Goal: Browse casually

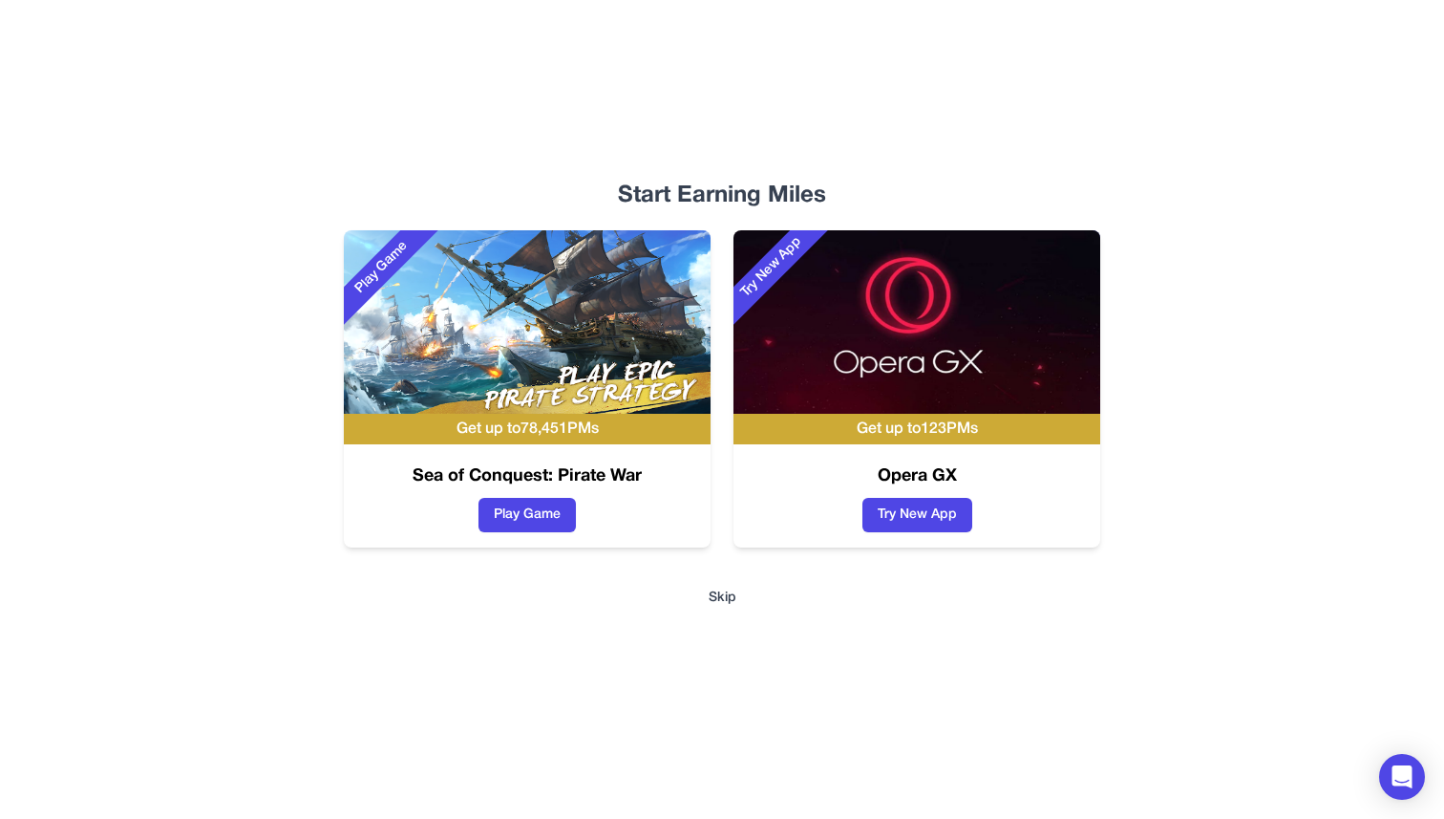
click at [715, 595] on button "Skip" at bounding box center [723, 597] width 28 height 19
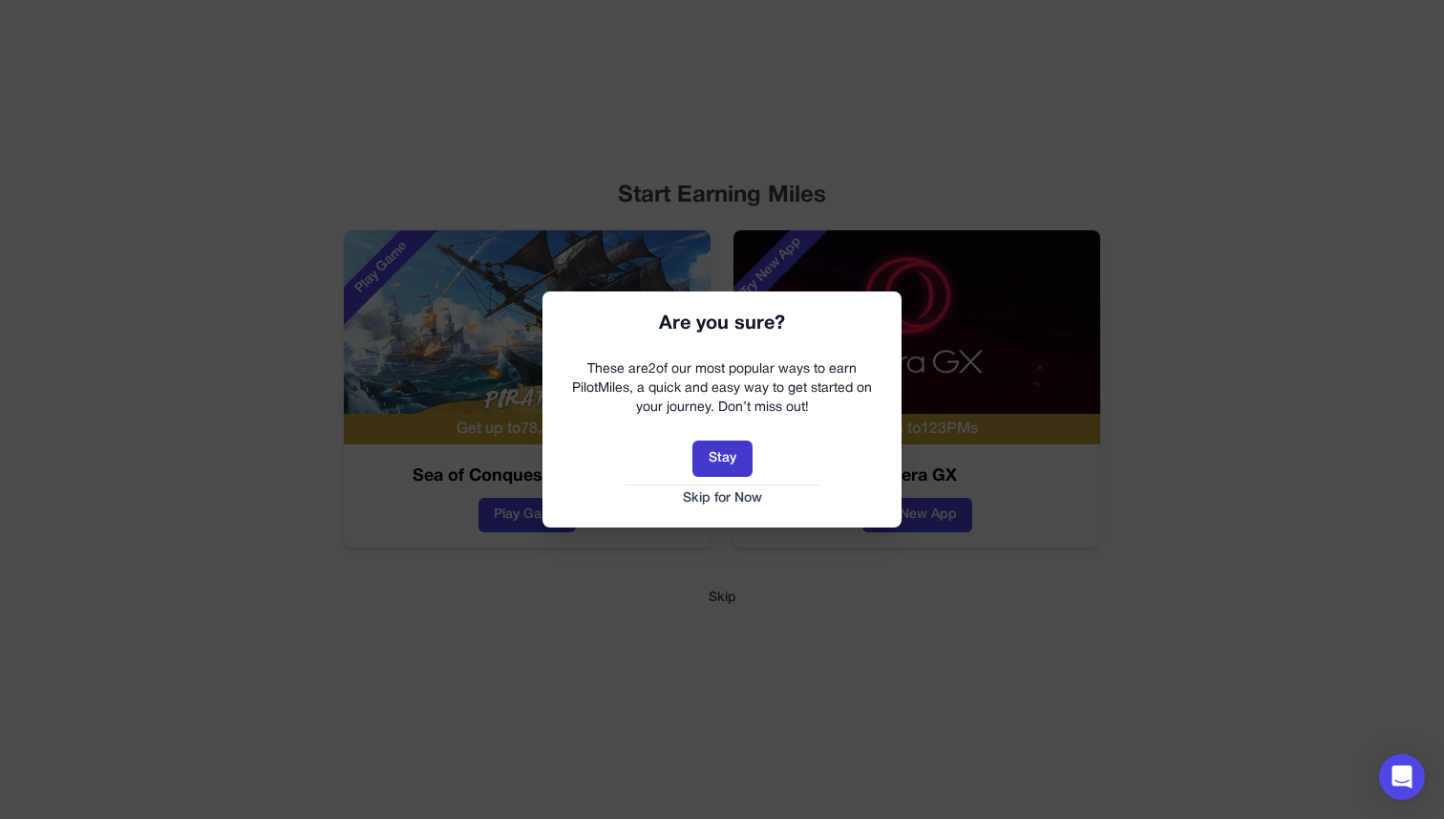
click at [707, 456] on button "Stay" at bounding box center [722, 458] width 60 height 36
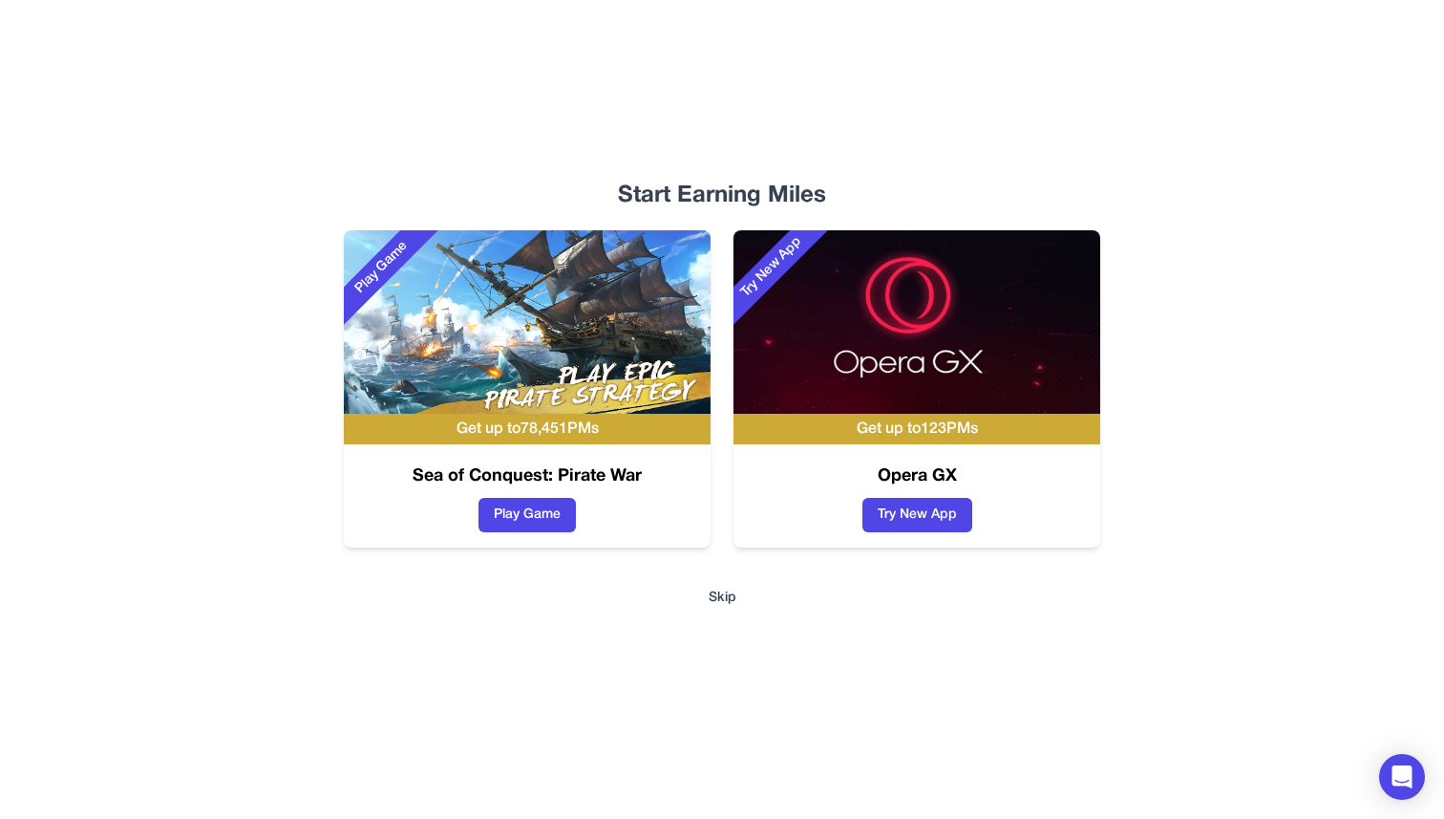
click at [726, 603] on button "Skip" at bounding box center [723, 597] width 28 height 19
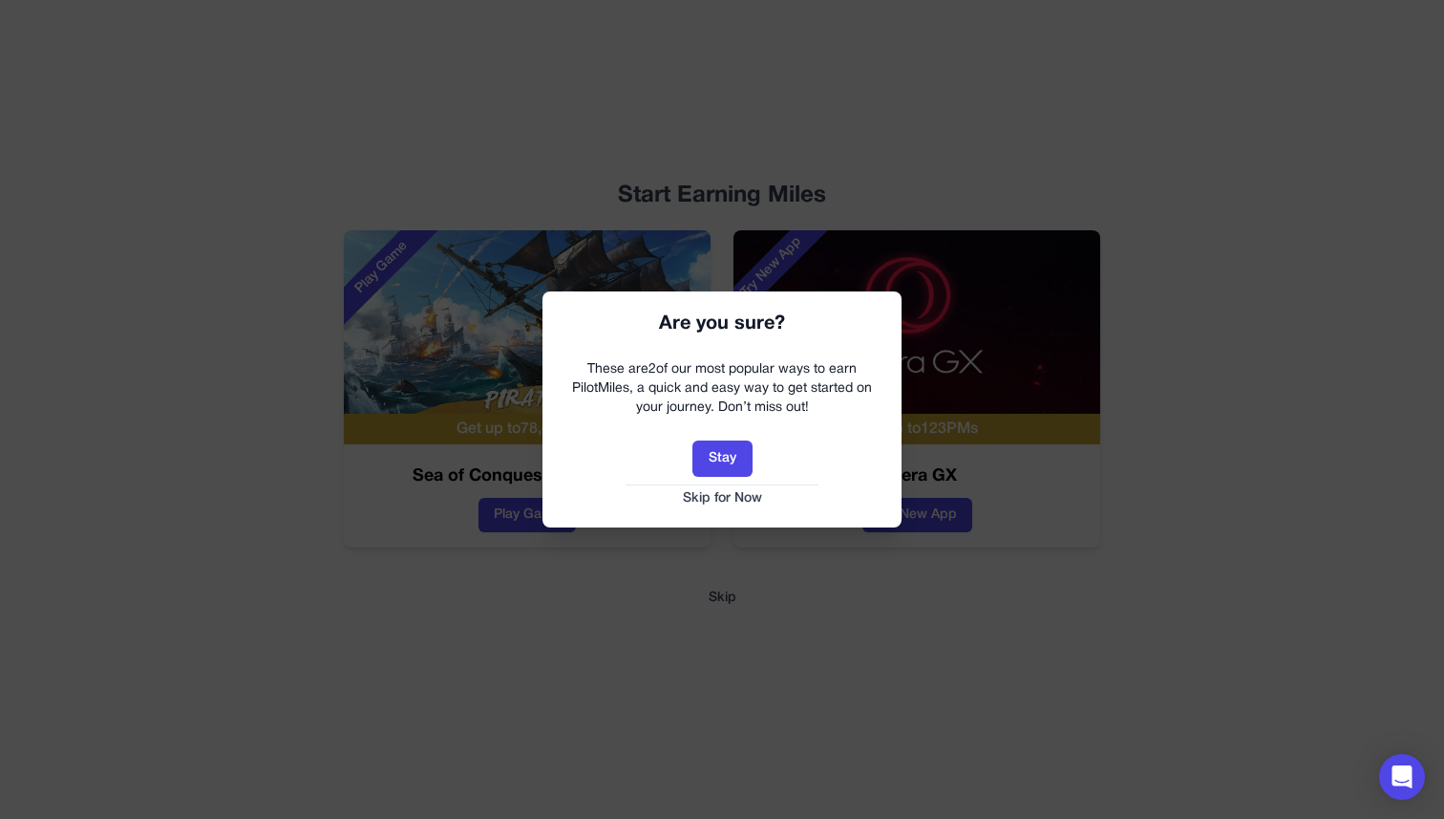
click at [711, 520] on div "Are you sure? These are 2 of our most popular ways to earn PilotMiles, a quick …" at bounding box center [721, 408] width 359 height 235
click at [711, 496] on button "Skip for Now" at bounding box center [722, 498] width 321 height 19
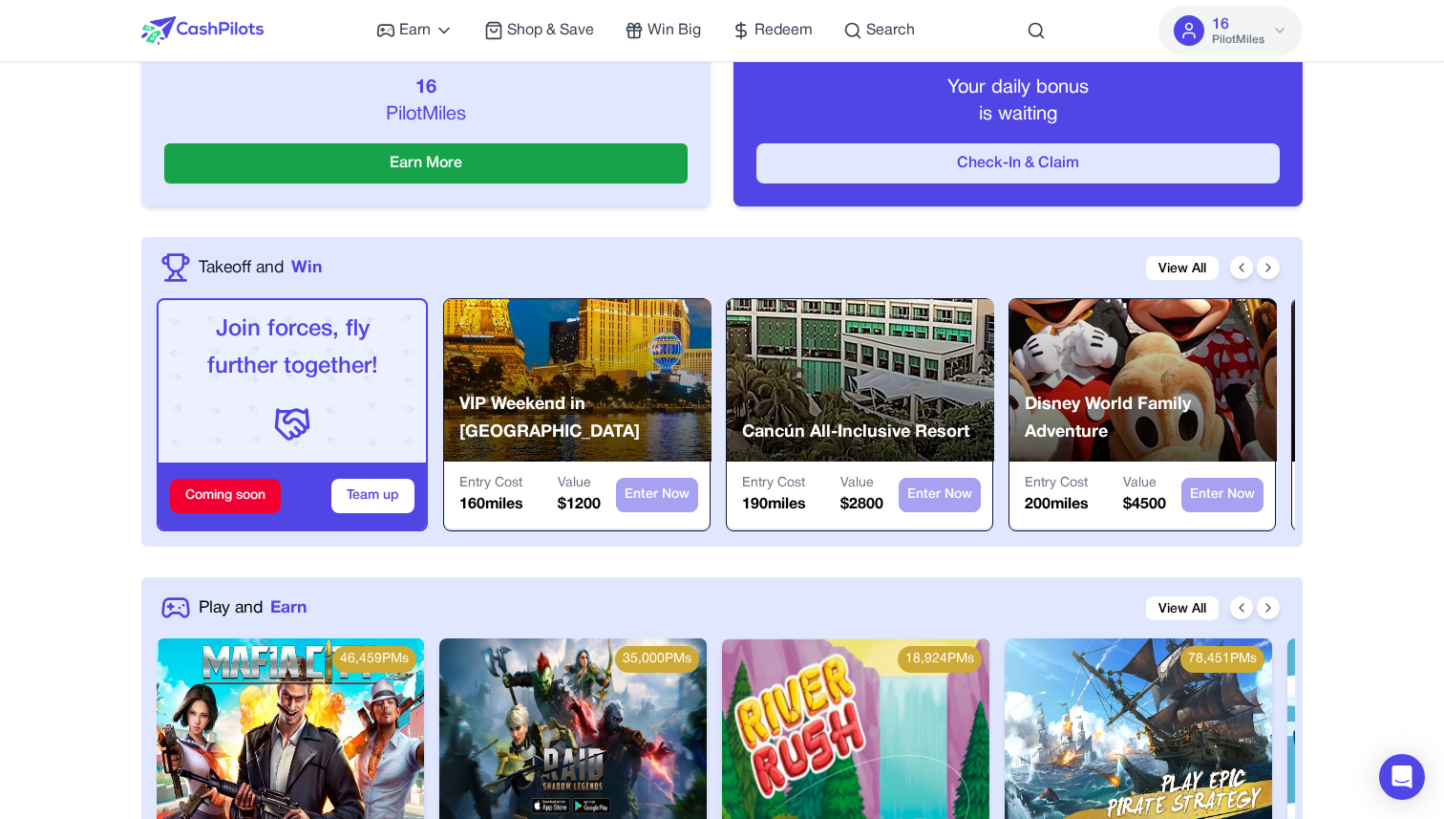
scroll to position [479, 0]
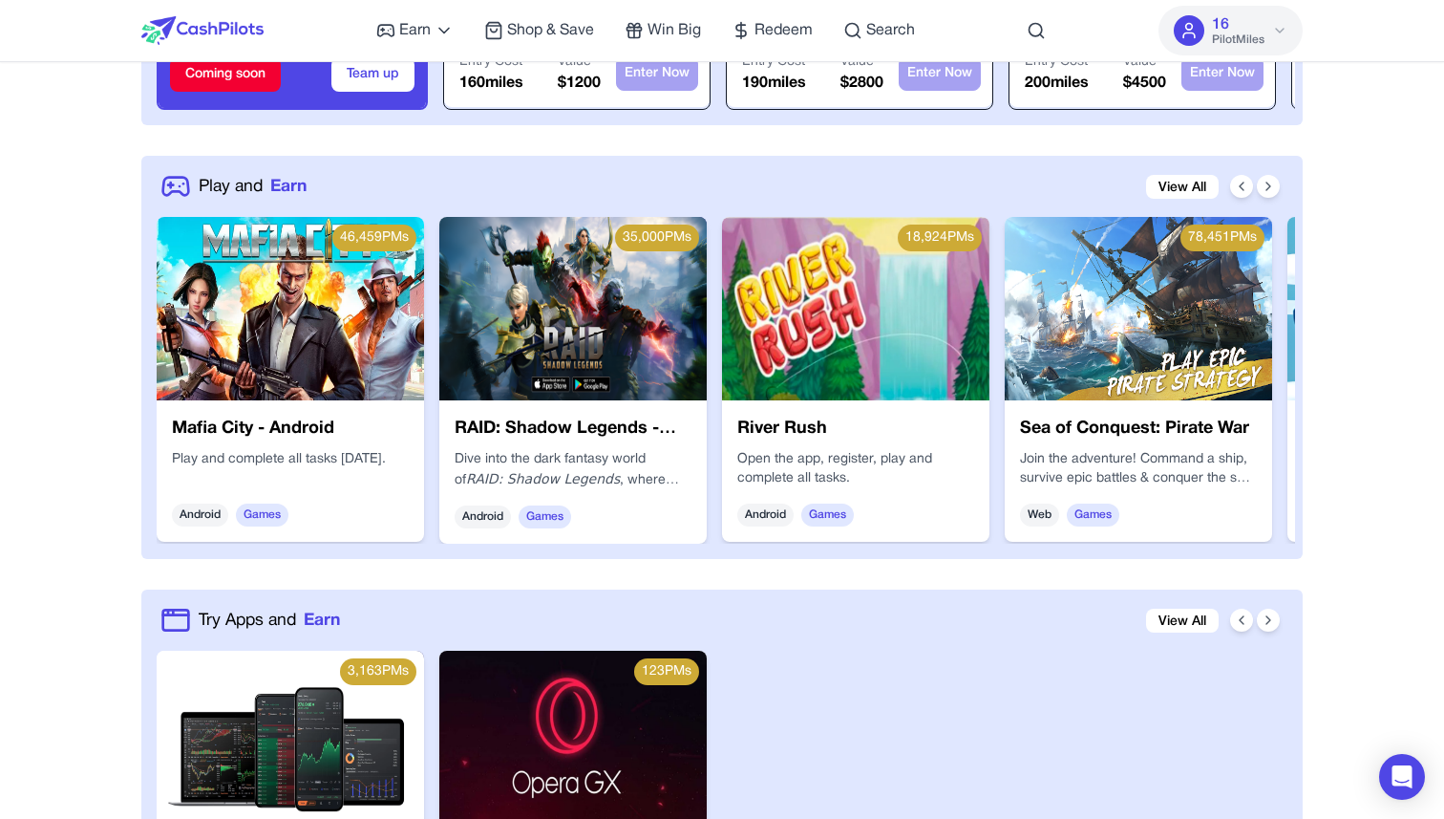
scroll to position [918, 0]
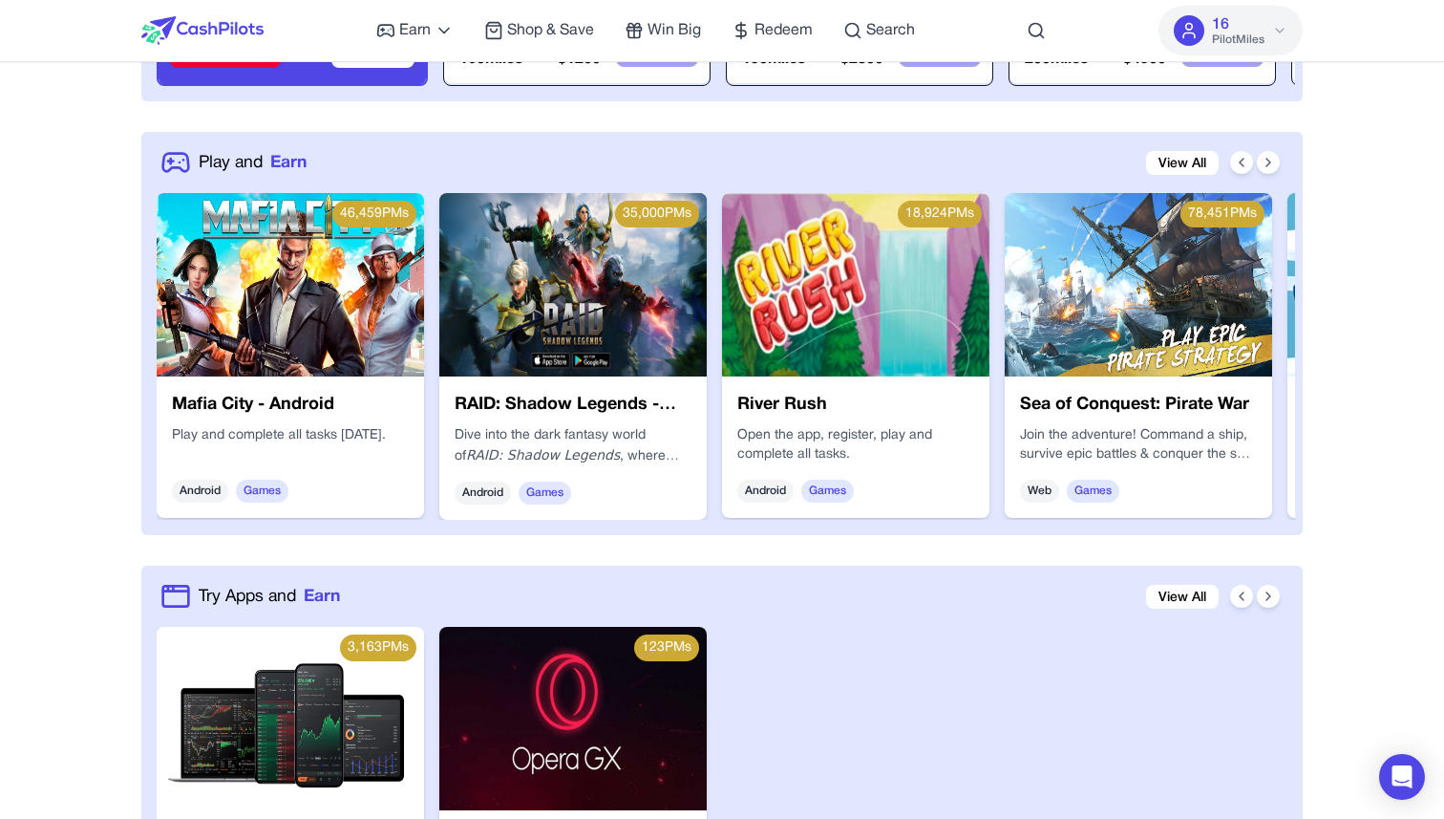
click at [1263, 151] on div at bounding box center [1255, 162] width 50 height 23
click at [1263, 155] on icon at bounding box center [1268, 162] width 15 height 15
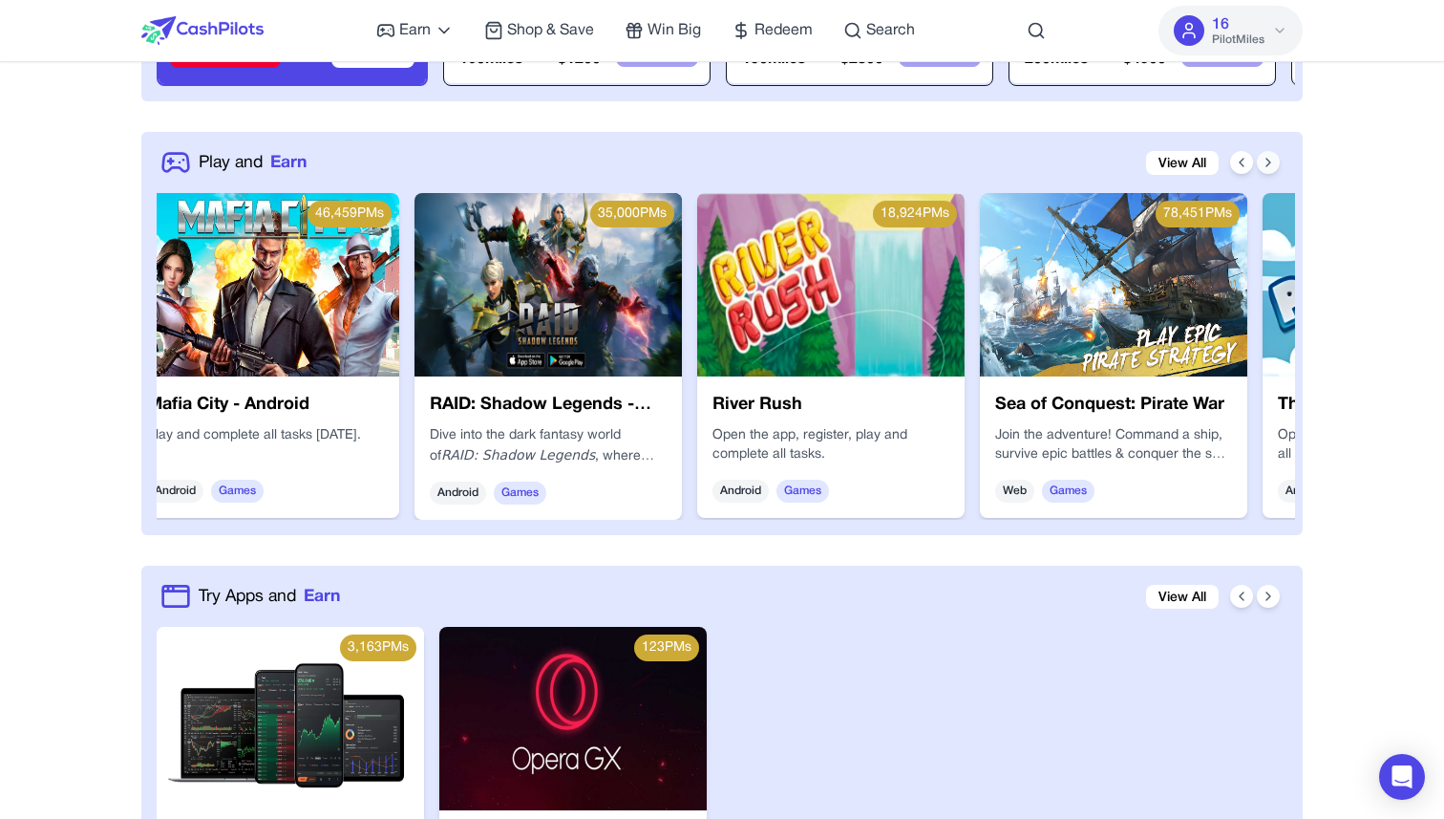
click at [1263, 155] on icon at bounding box center [1268, 162] width 15 height 15
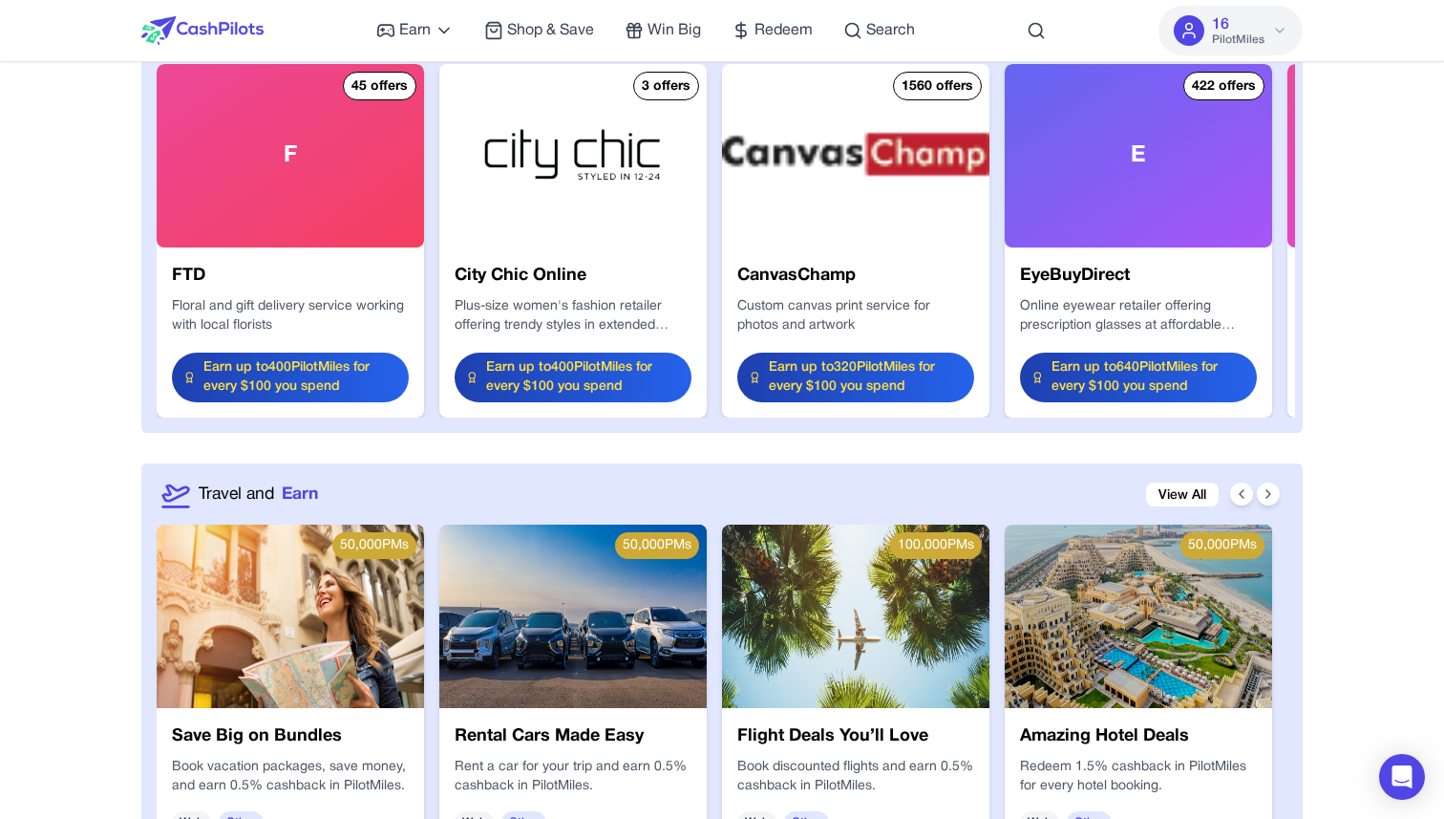
scroll to position [2357, 0]
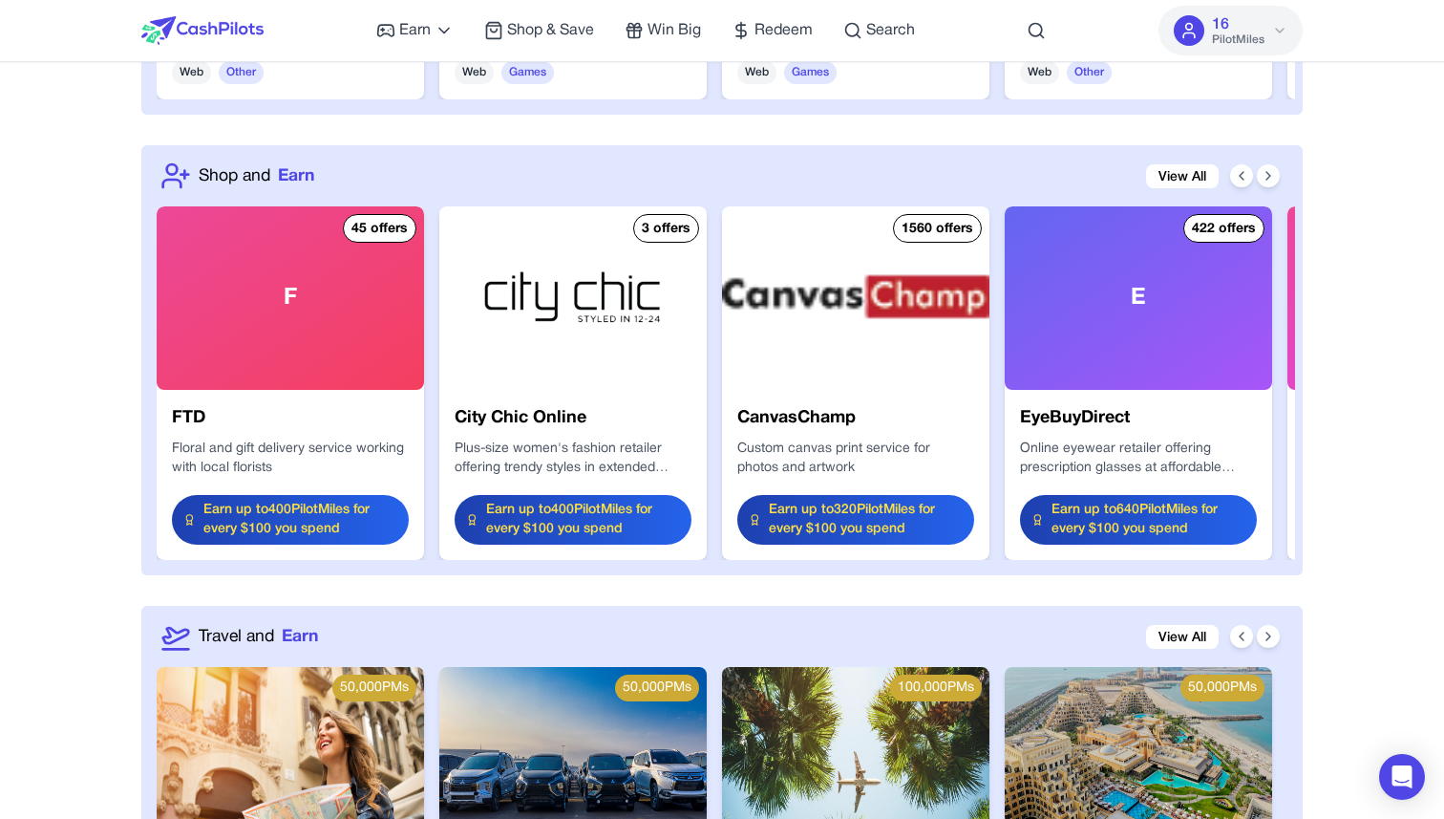
scroll to position [2247, 0]
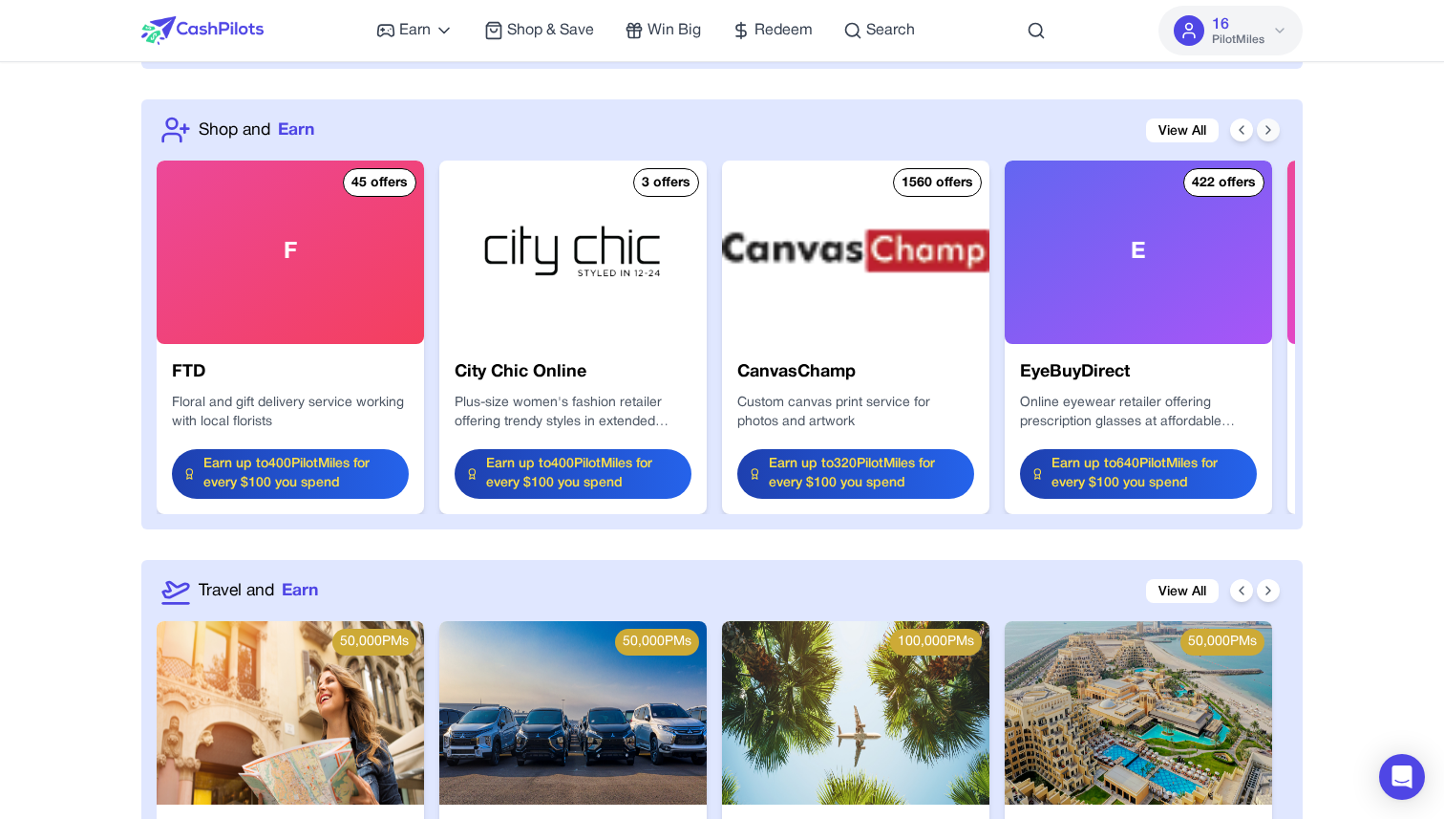
click at [1273, 131] on icon at bounding box center [1268, 129] width 15 height 15
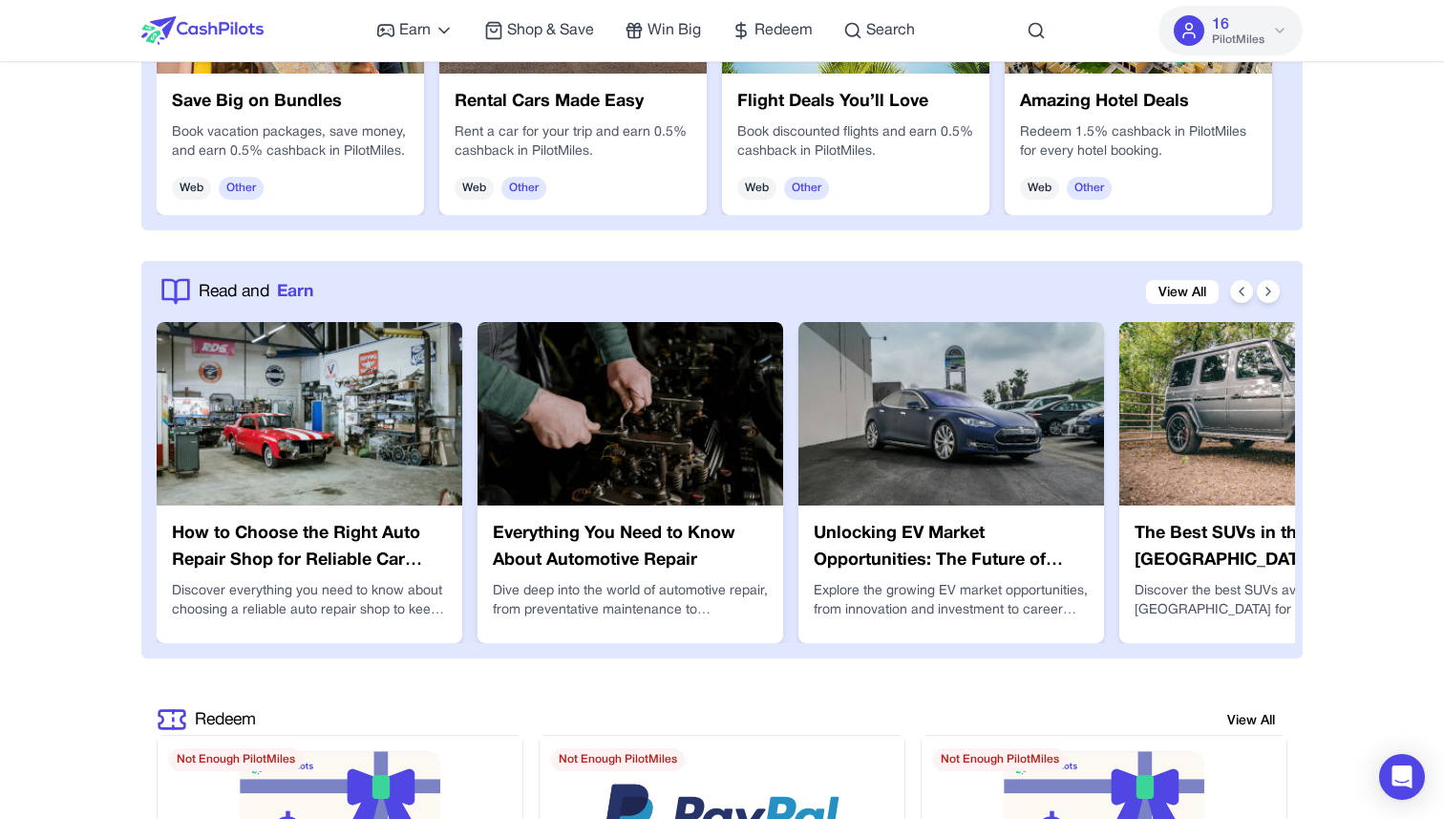
scroll to position [2953, 0]
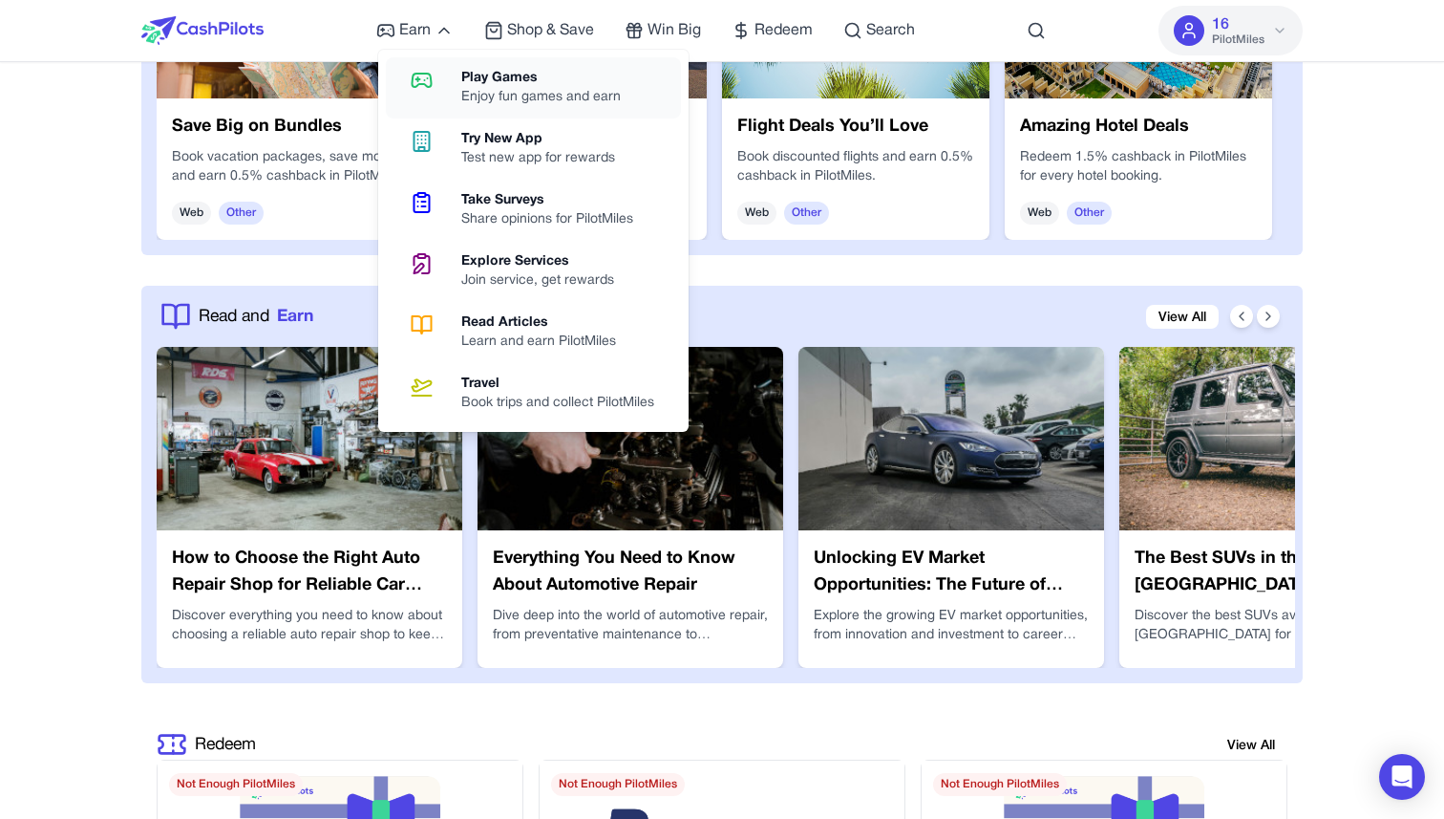
click at [487, 82] on div "Play Games" at bounding box center [548, 78] width 175 height 19
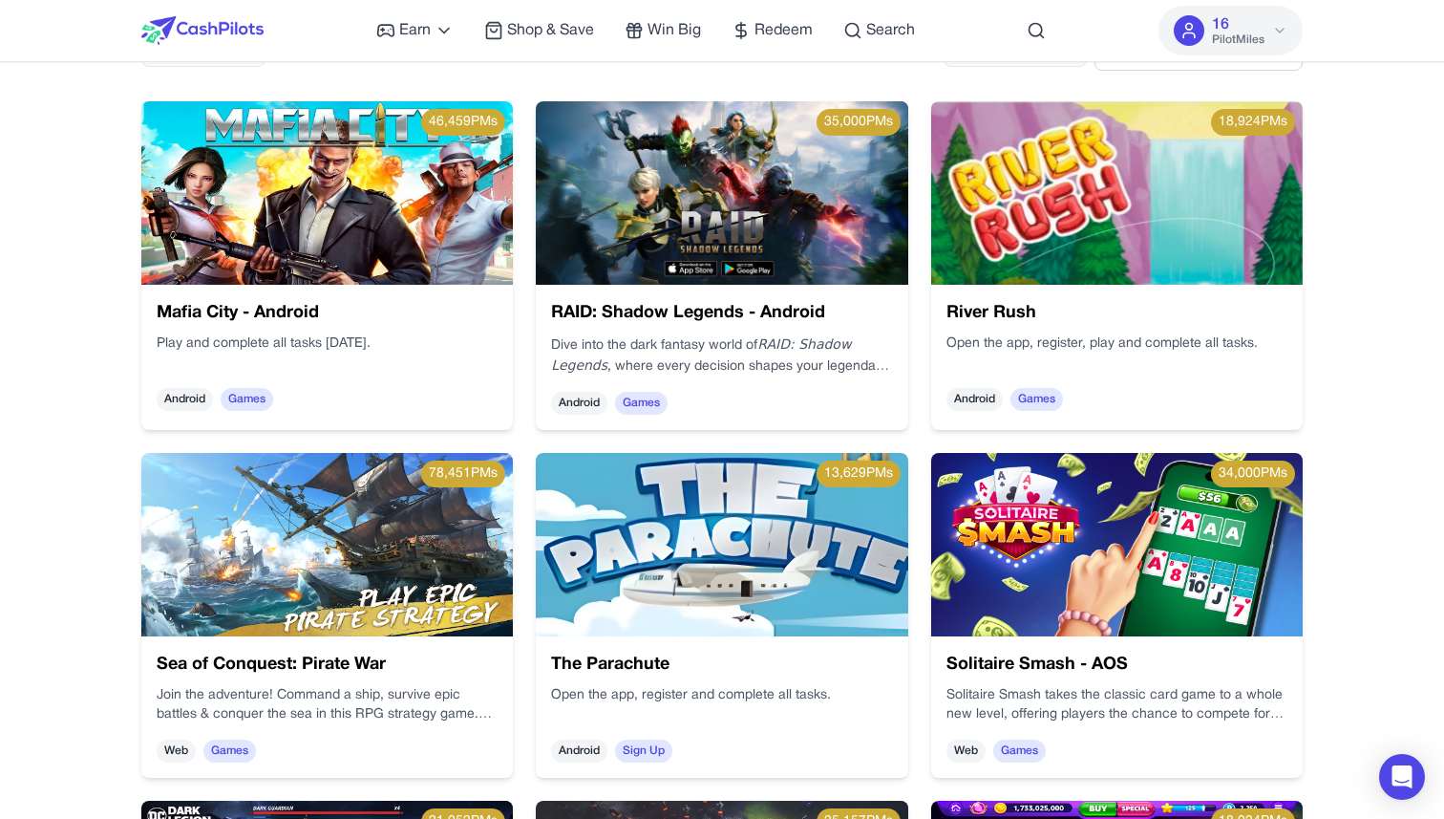
scroll to position [281, 0]
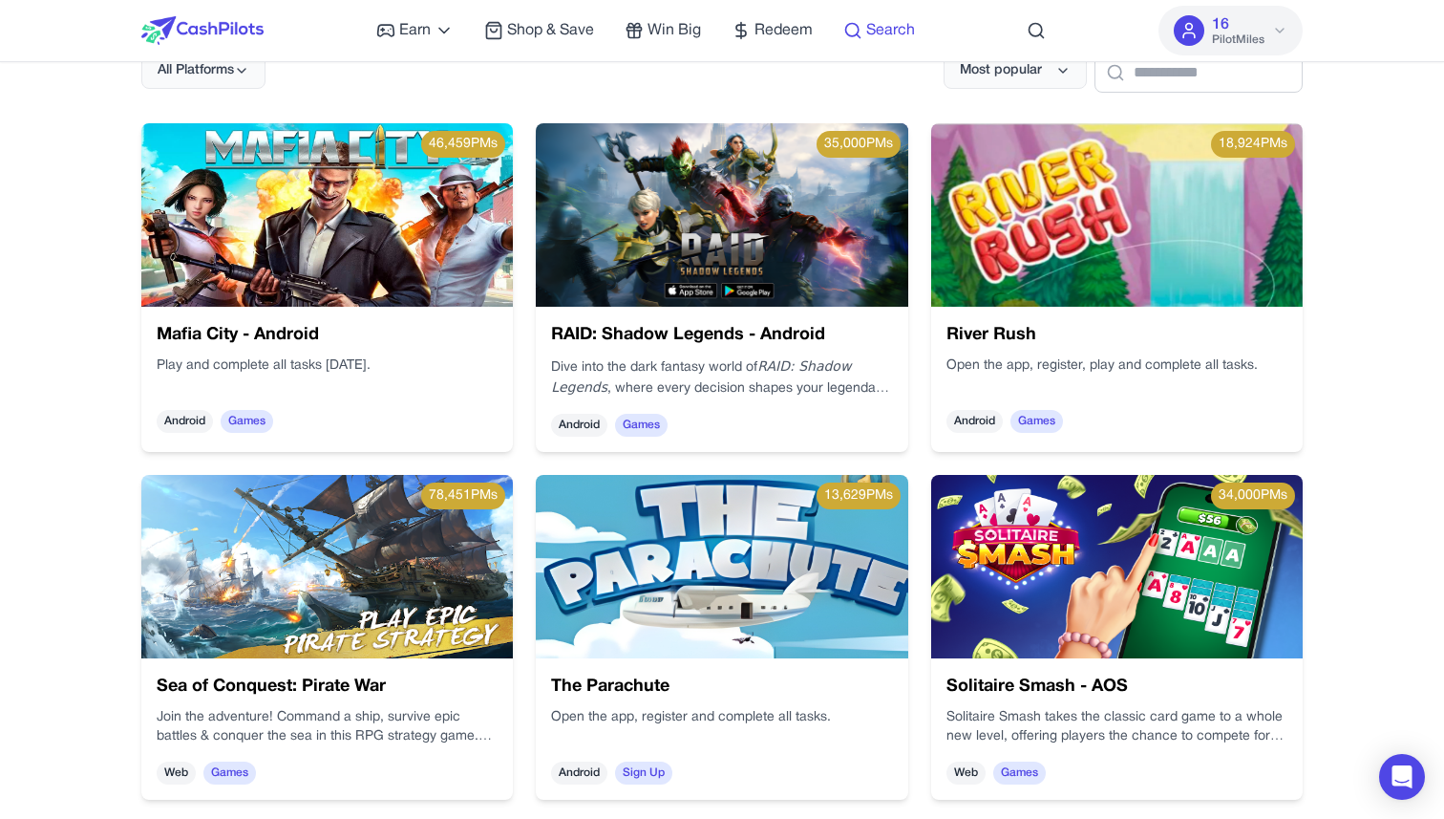
click at [905, 37] on span "Search" at bounding box center [890, 30] width 49 height 23
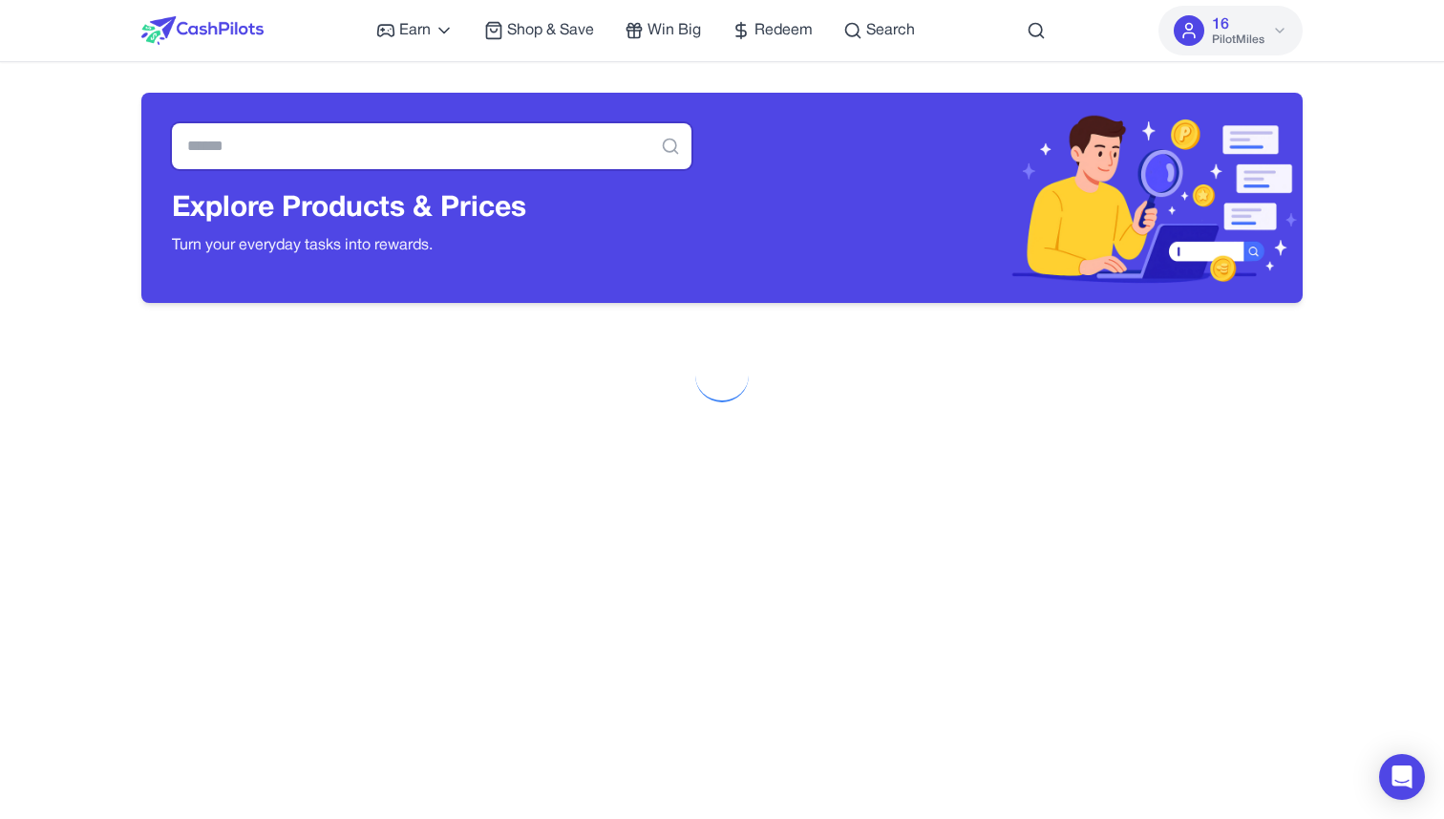
click at [457, 155] on input "text" at bounding box center [432, 146] width 520 height 46
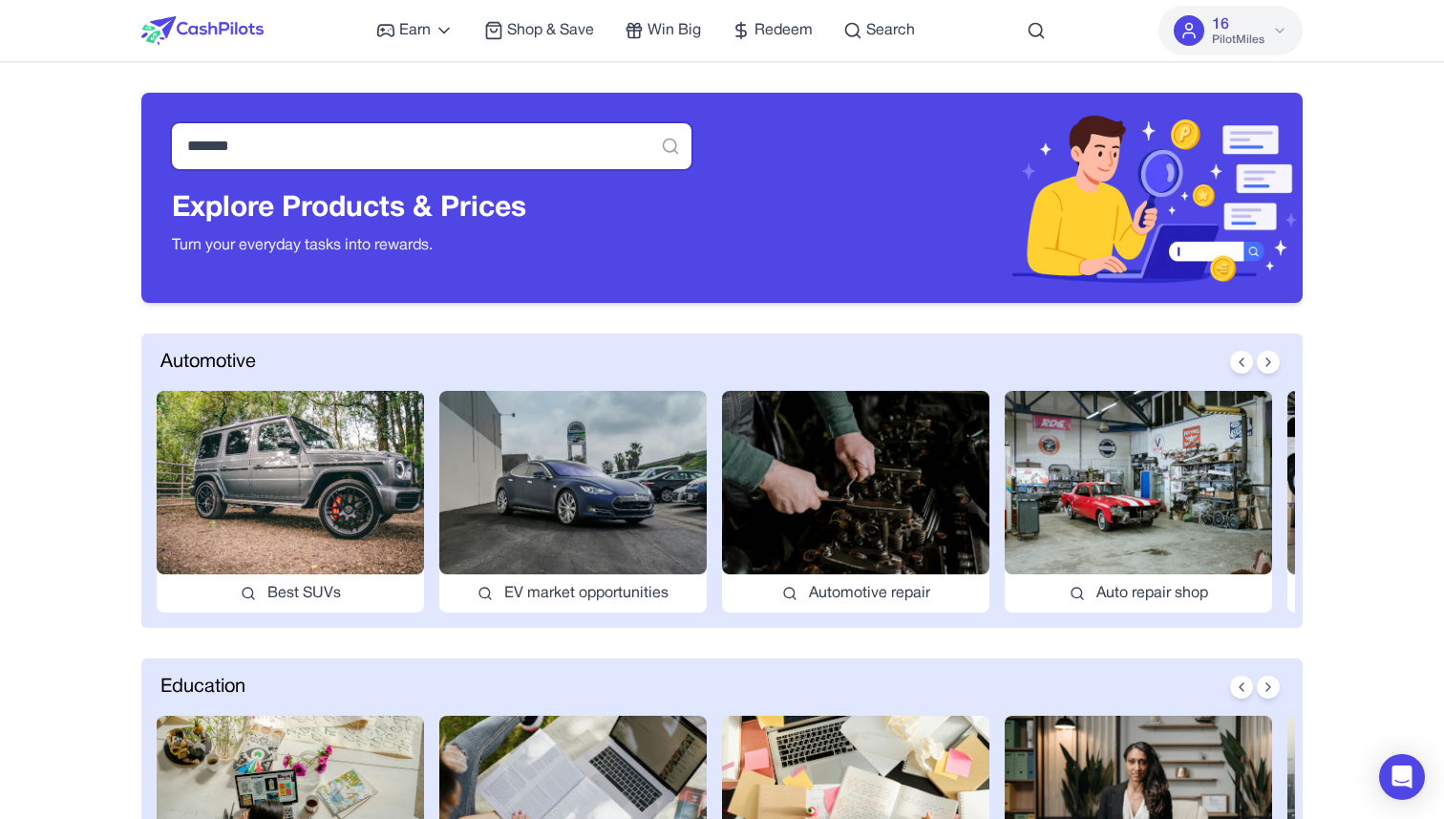
type input "*******"
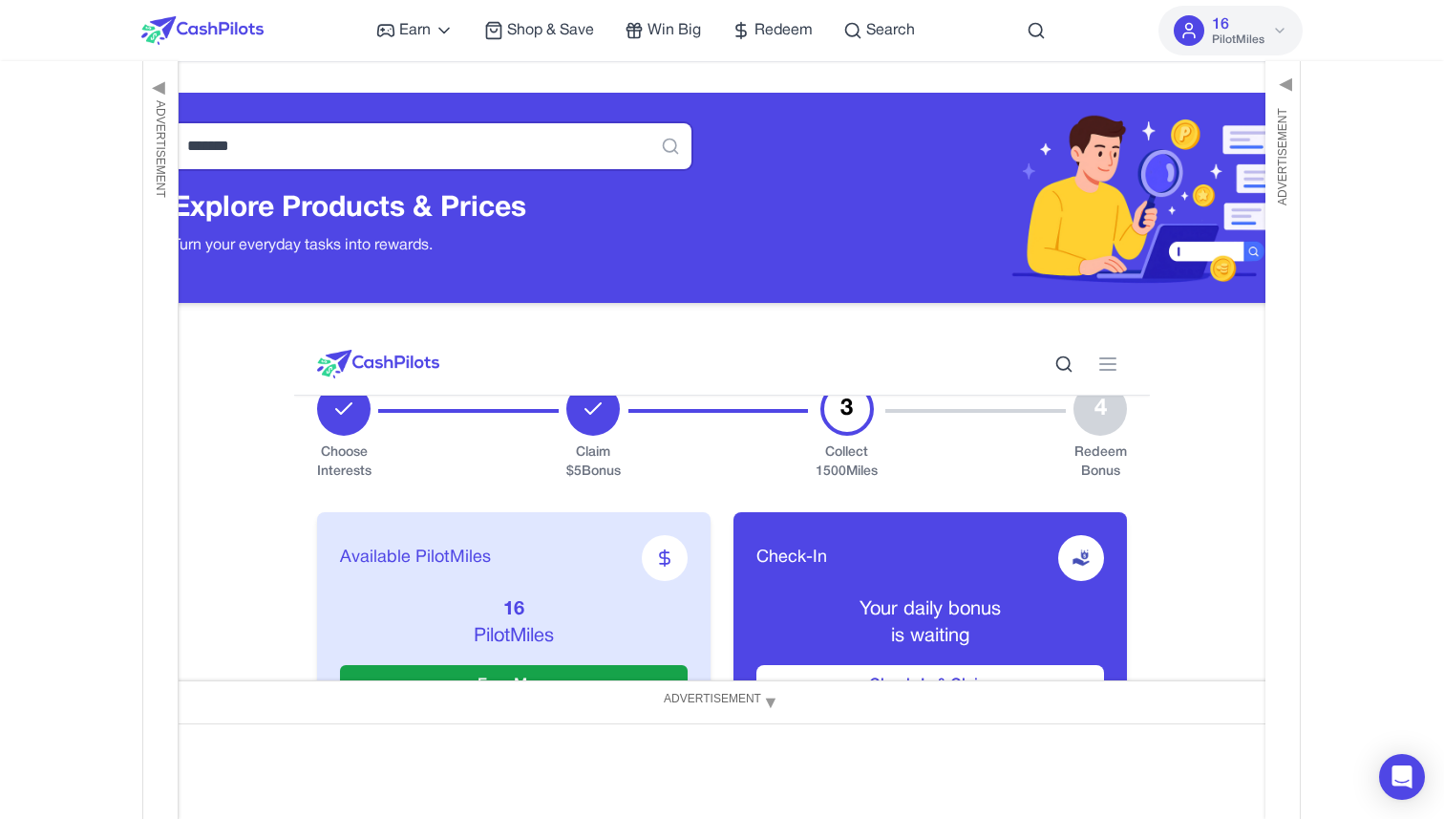
scroll to position [585, 0]
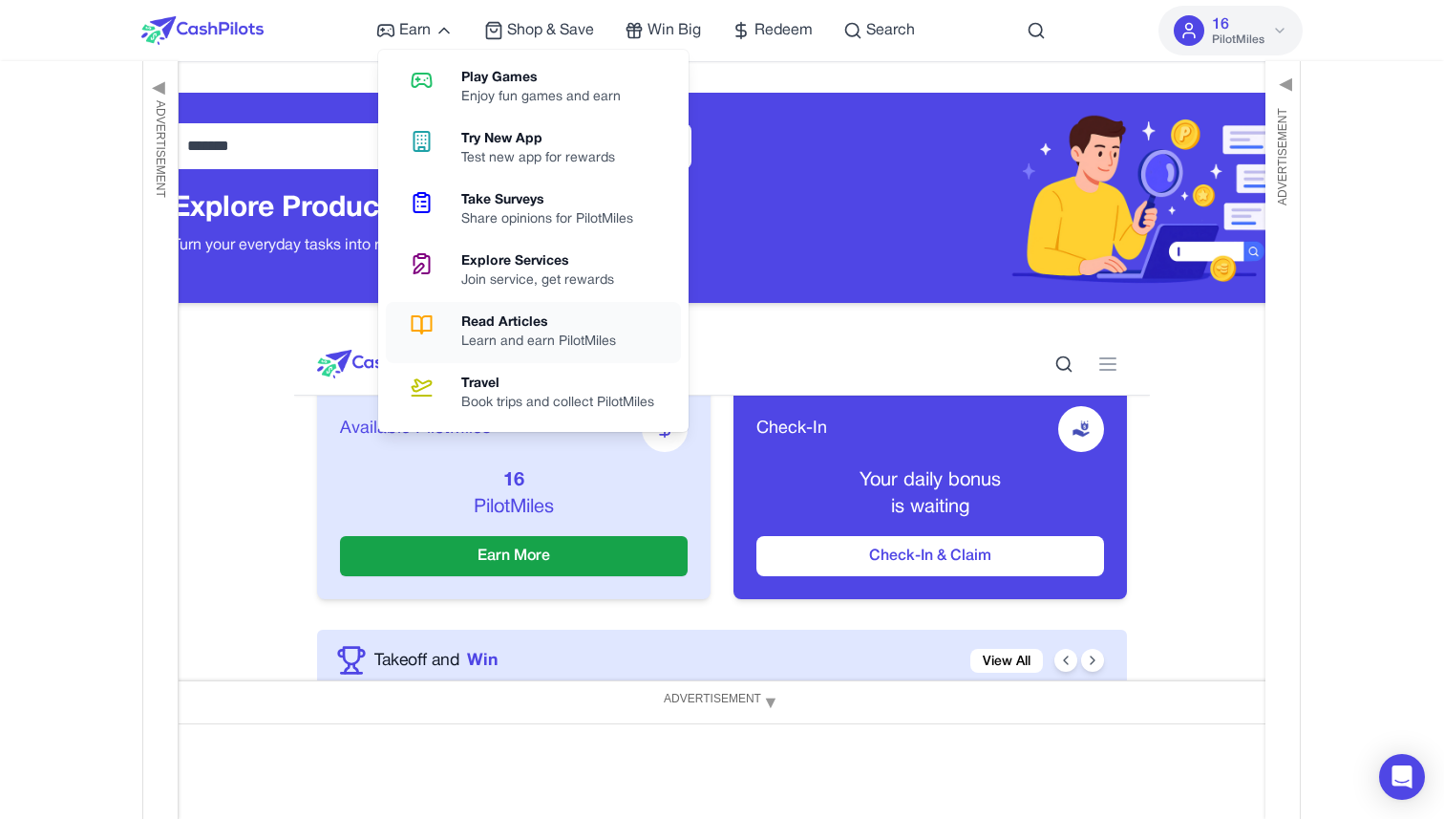
click at [485, 330] on div "Read Articles" at bounding box center [546, 322] width 170 height 19
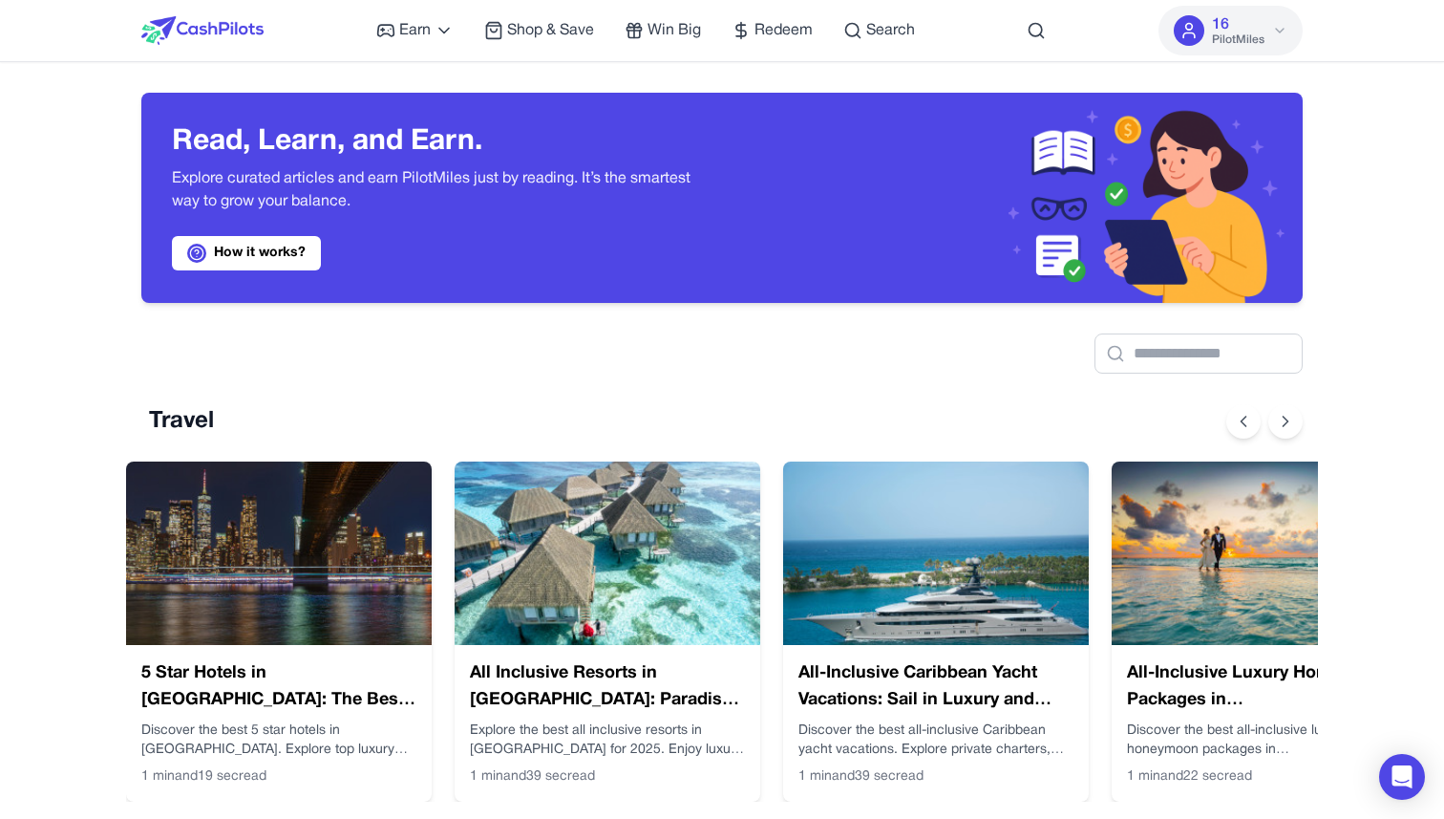
scroll to position [0, 15]
click at [656, 28] on span "Win Big" at bounding box center [674, 30] width 53 height 23
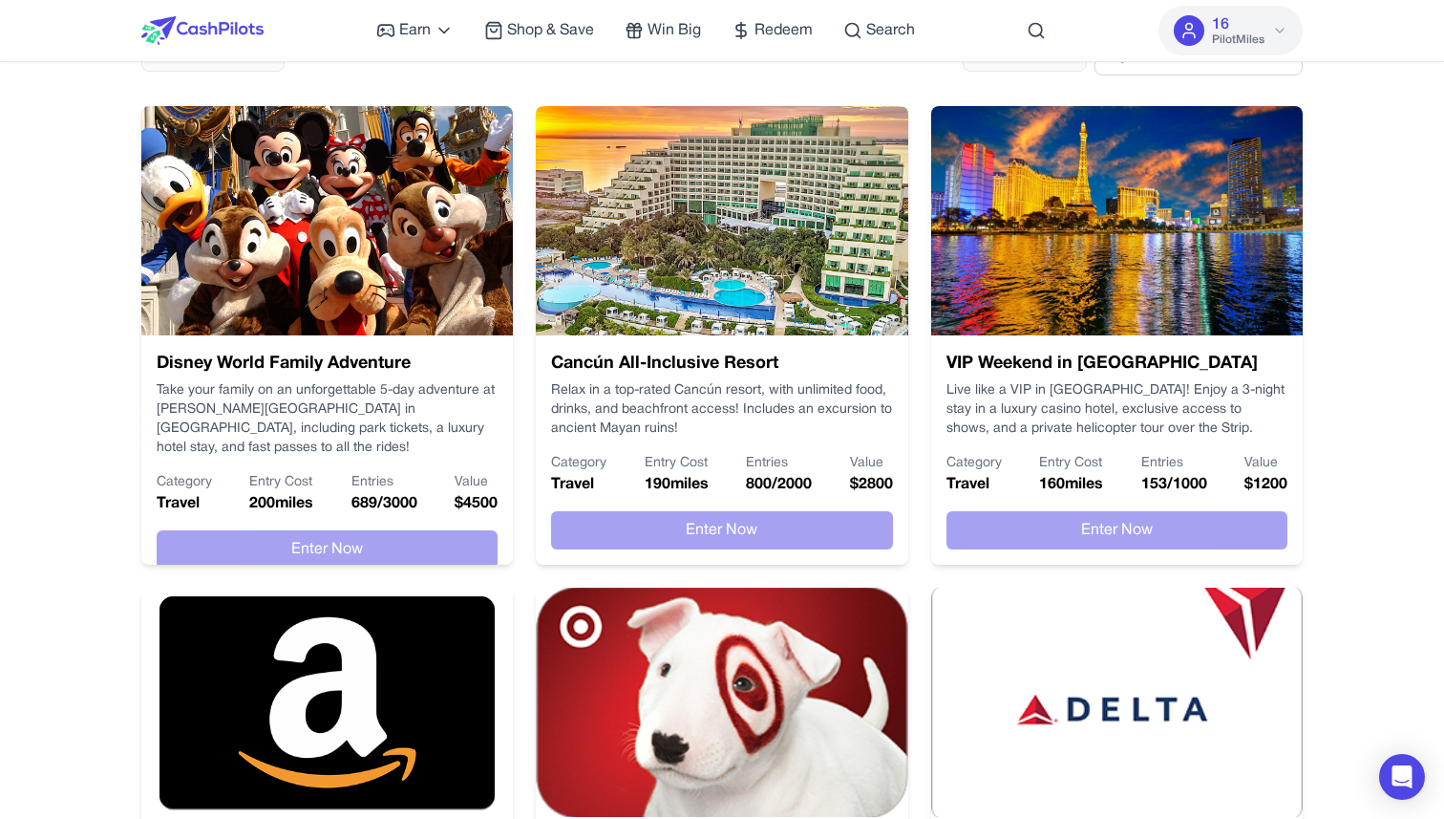
scroll to position [151, 0]
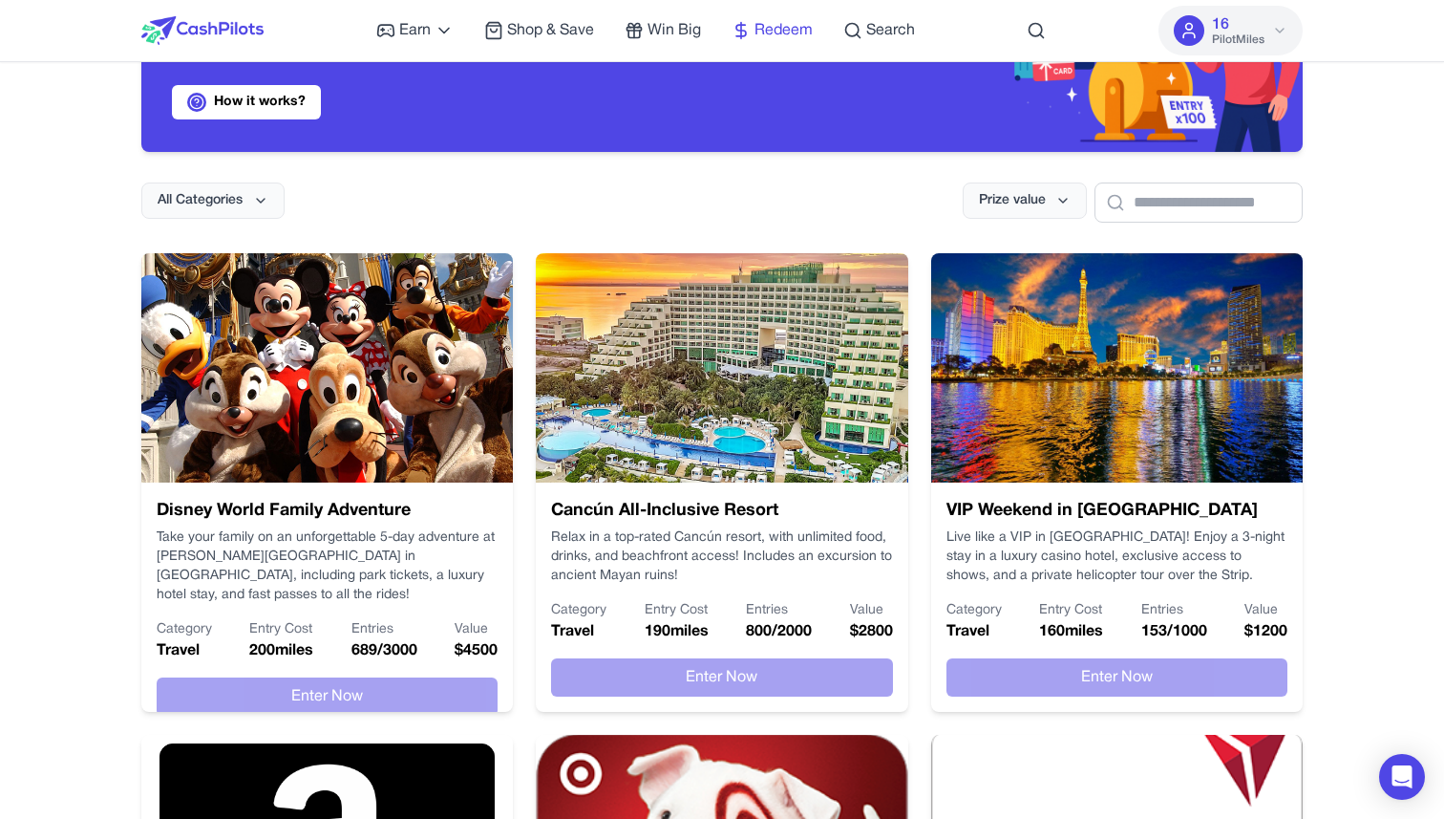
click at [745, 33] on icon at bounding box center [741, 30] width 19 height 19
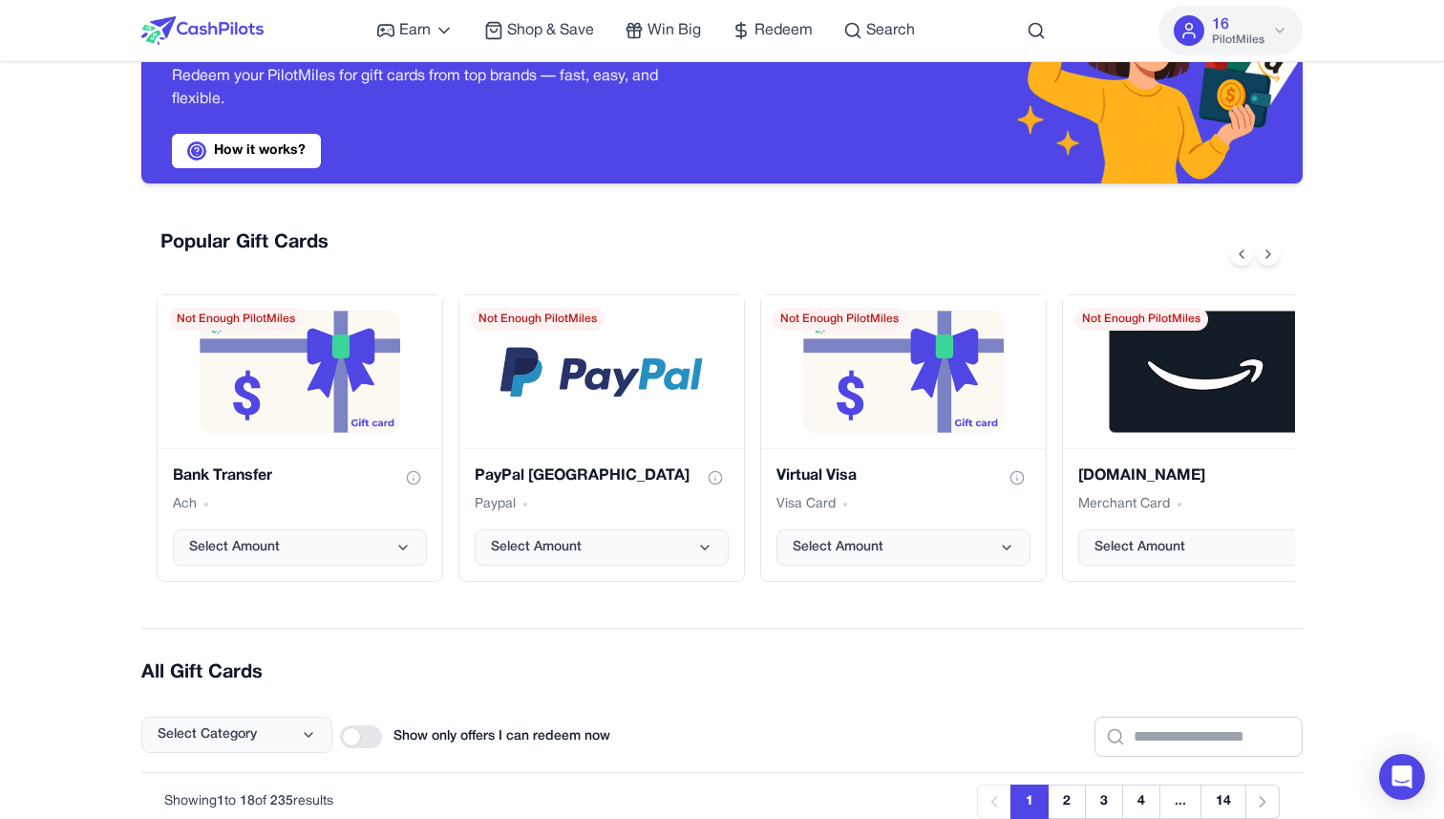
scroll to position [118, 0]
click at [648, 36] on link "Win Big" at bounding box center [663, 30] width 76 height 23
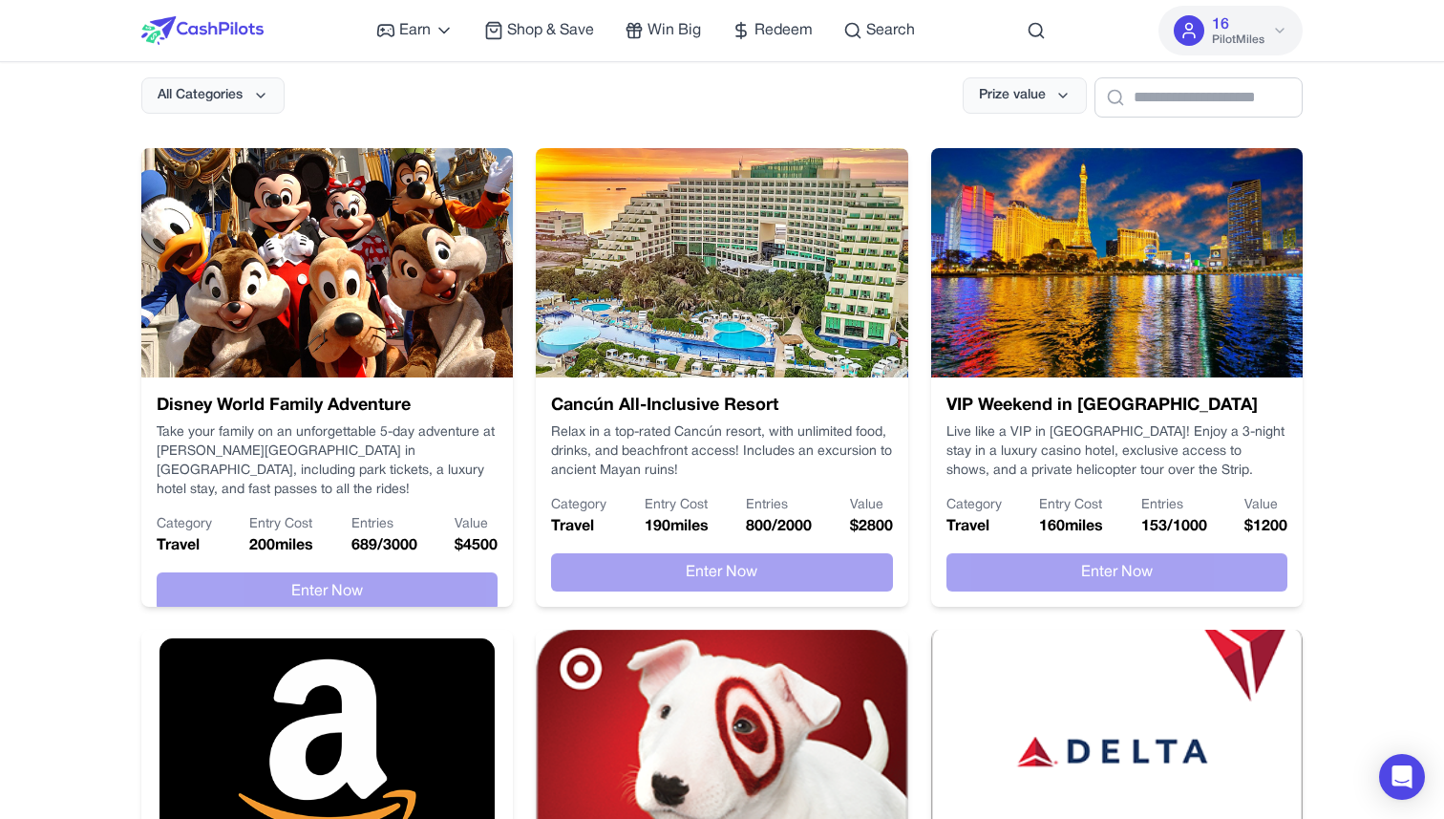
scroll to position [255, 0]
